Goal: Task Accomplishment & Management: Use online tool/utility

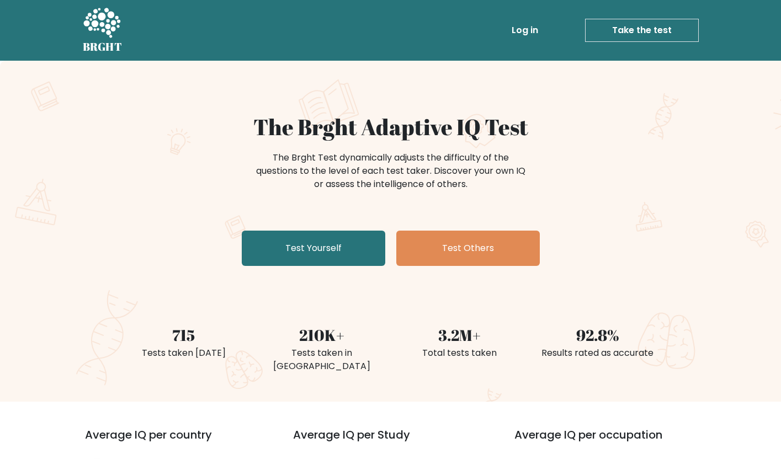
click at [616, 34] on link "Take the test" at bounding box center [642, 30] width 114 height 23
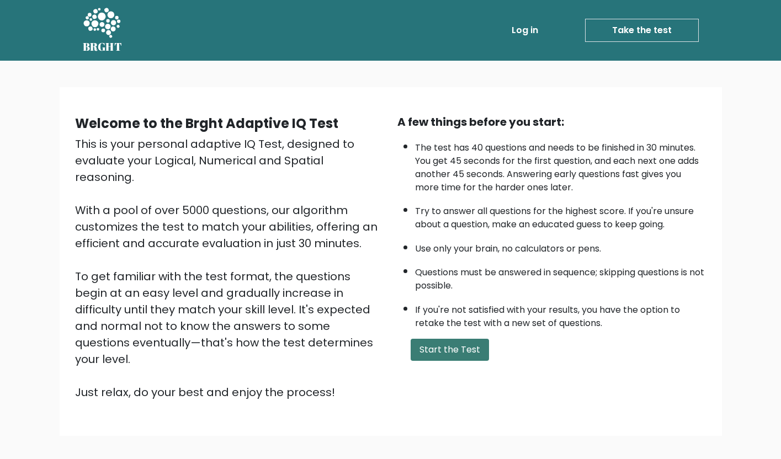
click at [467, 361] on button "Start the Test" at bounding box center [450, 350] width 78 height 22
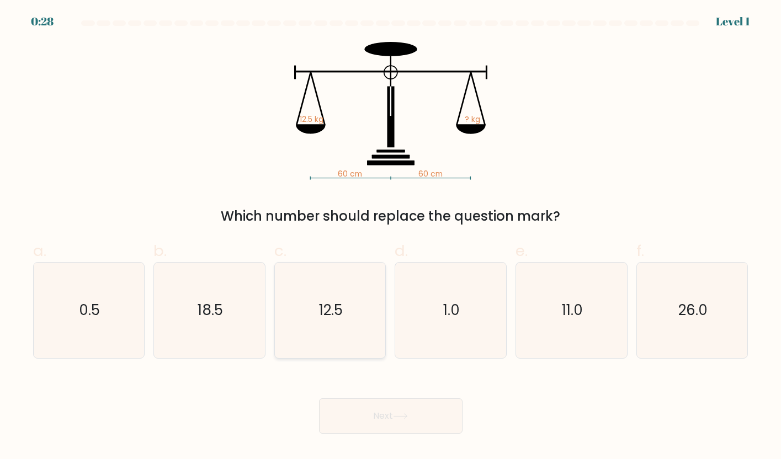
click at [330, 319] on text "12.5" at bounding box center [331, 310] width 24 height 20
click at [391, 237] on input "c. 12.5" at bounding box center [391, 233] width 1 height 7
radio input "true"
click at [390, 420] on button "Next" at bounding box center [390, 415] width 143 height 35
